Goal: Find specific page/section: Find specific page/section

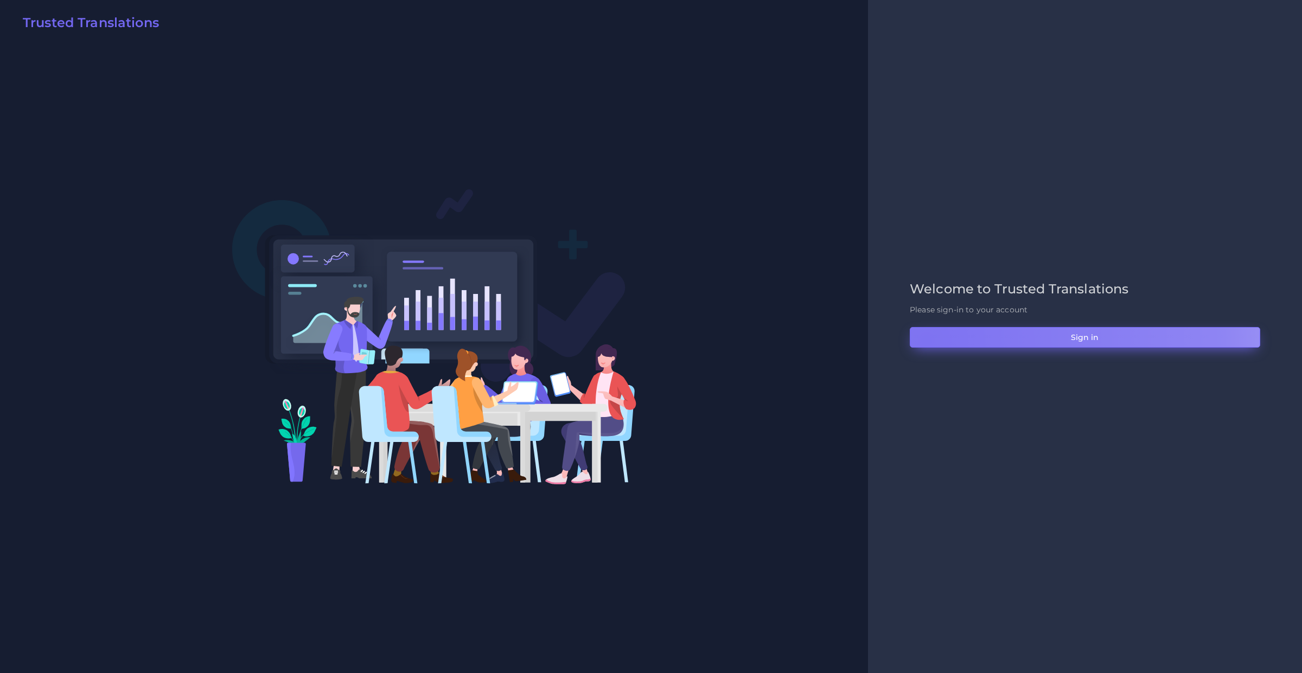
click at [926, 340] on button "Sign in" at bounding box center [1085, 337] width 350 height 21
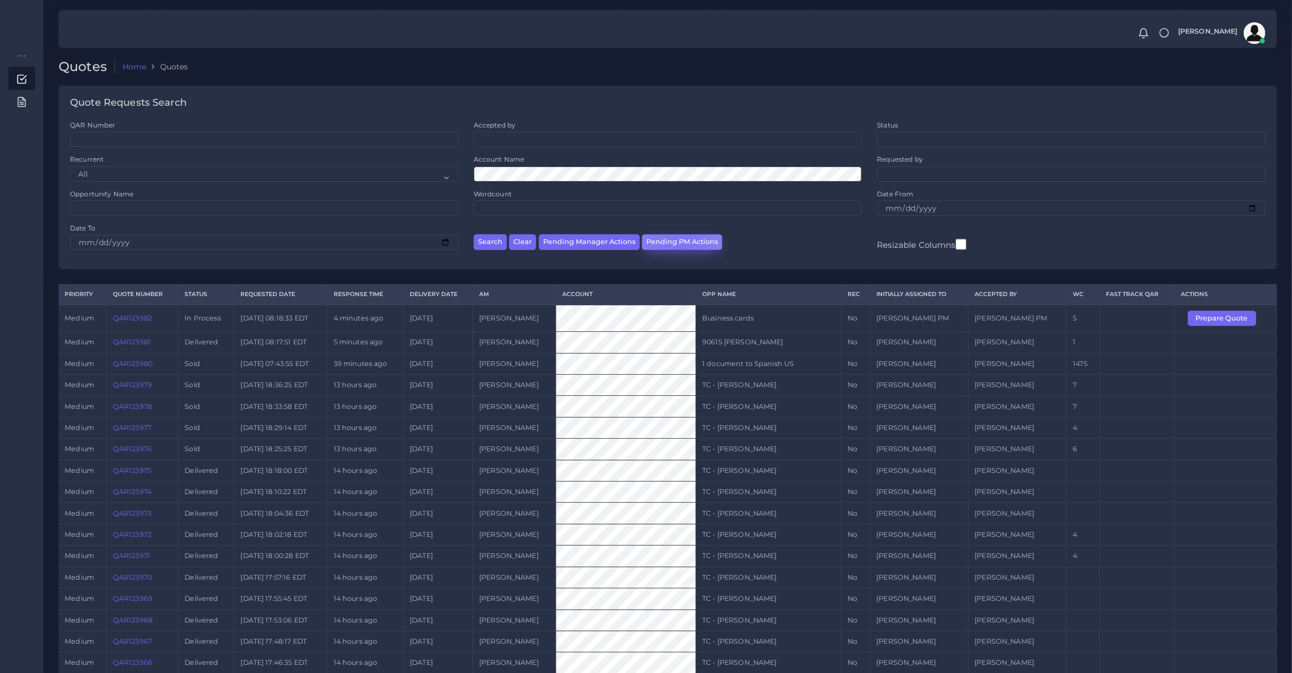
click at [679, 247] on button "Pending PM Actions" at bounding box center [682, 242] width 80 height 16
select select "awaiting_acceptance"
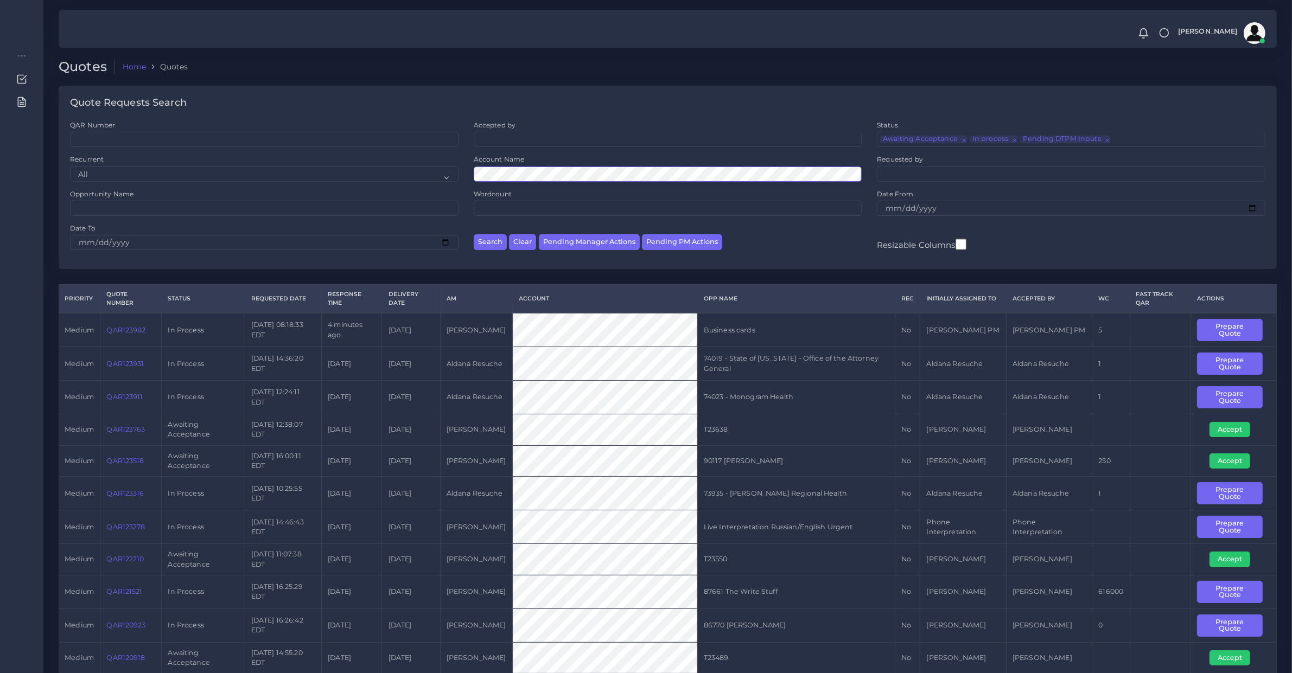
click at [474, 234] on button "Search" at bounding box center [490, 242] width 33 height 16
